Goal: Check status: Check status

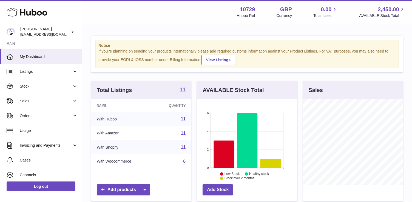
scroll to position [85, 100]
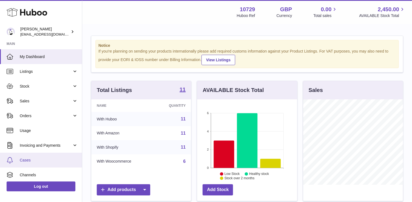
click at [32, 159] on span "Cases" at bounding box center [49, 160] width 58 height 5
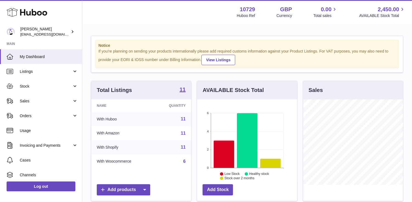
scroll to position [85, 100]
click at [29, 103] on span "Sales" at bounding box center [46, 101] width 52 height 5
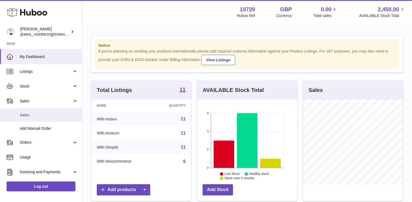
click at [35, 113] on span "Sales" at bounding box center [49, 115] width 58 height 5
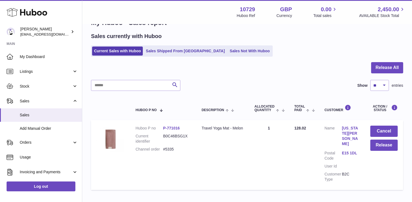
scroll to position [17, 0]
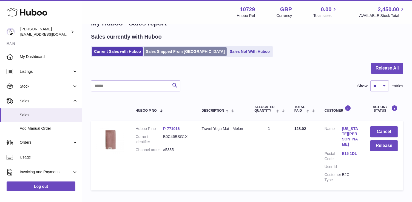
click at [175, 50] on link "Sales Shipped From [GEOGRAPHIC_DATA]" at bounding box center [185, 51] width 83 height 9
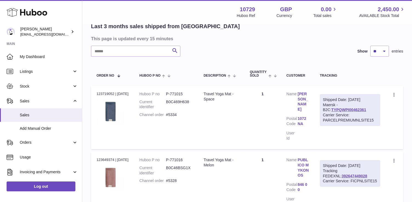
scroll to position [44, 0]
click at [331, 108] on link "TYPQWPI00462361" at bounding box center [348, 109] width 35 height 4
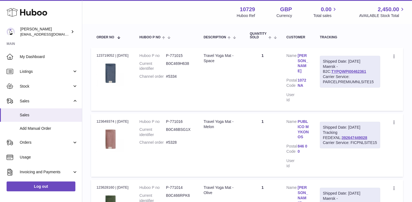
scroll to position [82, 0]
click at [342, 71] on link "TYPQWPI00462361" at bounding box center [348, 72] width 35 height 4
